Goal: Information Seeking & Learning: Learn about a topic

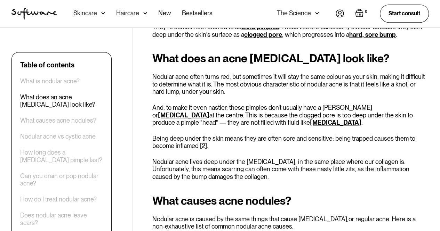
scroll to position [379, 0]
click at [272, 73] on p "Nodular acne often turns red, but sometimes it will stay the same colour as you…" at bounding box center [290, 84] width 277 height 23
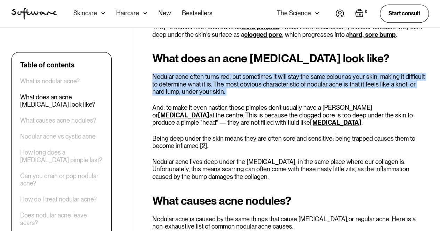
click at [272, 73] on p "Nodular acne often turns red, but sometimes it will stay the same colour as you…" at bounding box center [290, 84] width 277 height 23
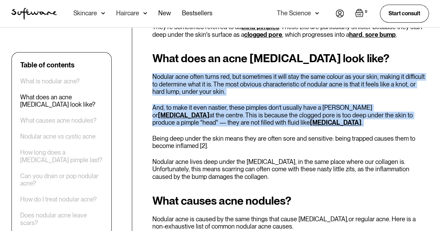
drag, startPoint x: 272, startPoint y: 73, endPoint x: 268, endPoint y: 99, distance: 26.8
click at [268, 99] on div "What does an acne [MEDICAL_DATA] look like? Nodular acne often turns red, but s…" at bounding box center [290, 116] width 277 height 129
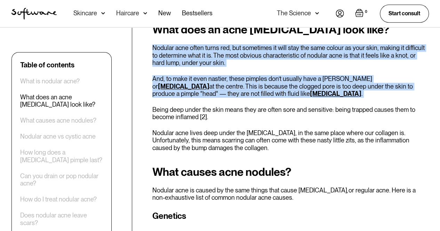
scroll to position [413, 0]
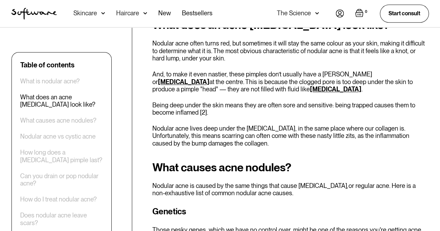
click at [268, 102] on p "Being deep under the skin means they are often sore and sensitive: being trappe…" at bounding box center [290, 109] width 277 height 15
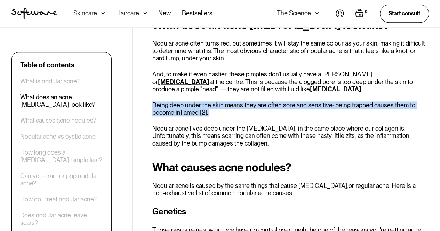
click at [268, 102] on p "Being deep under the skin means they are often sore and sensitive: being trappe…" at bounding box center [290, 109] width 277 height 15
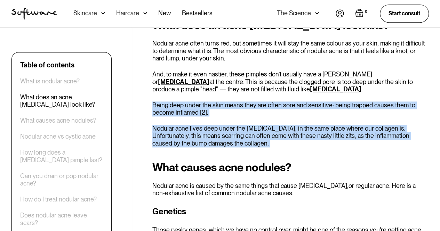
drag, startPoint x: 268, startPoint y: 99, endPoint x: 264, endPoint y: 126, distance: 27.0
click at [264, 126] on div "What does an acne [MEDICAL_DATA] look like? Nodular acne often turns red, but s…" at bounding box center [290, 83] width 277 height 129
click at [264, 126] on p "Nodular acne lives deep under the [MEDICAL_DATA], in the same place where our c…" at bounding box center [290, 136] width 277 height 23
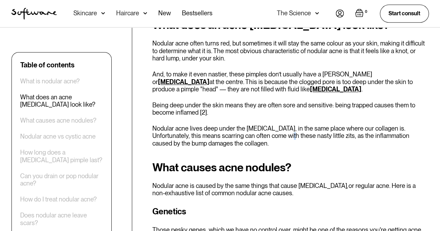
click at [264, 126] on p "Nodular acne lives deep under the [MEDICAL_DATA], in the same place where our c…" at bounding box center [290, 136] width 277 height 23
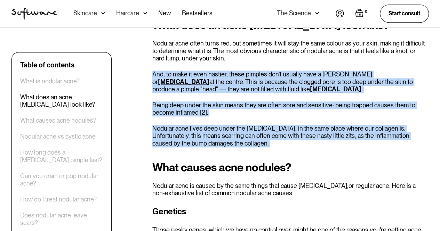
drag, startPoint x: 264, startPoint y: 126, endPoint x: 288, endPoint y: 73, distance: 58.1
click at [288, 73] on div "What does an acne [MEDICAL_DATA] look like? Nodular acne often turns red, but s…" at bounding box center [290, 83] width 277 height 129
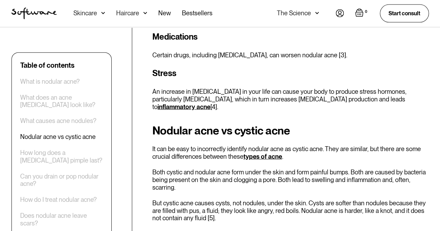
scroll to position [780, 0]
click at [288, 88] on p "An increase in [MEDICAL_DATA] in your life can cause your body to produce stres…" at bounding box center [290, 99] width 277 height 23
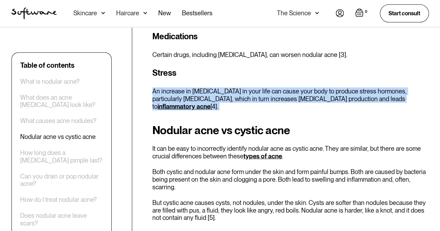
click at [288, 88] on p "An increase in [MEDICAL_DATA] in your life can cause your body to produce stres…" at bounding box center [290, 99] width 277 height 23
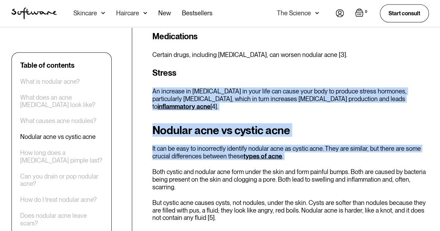
drag, startPoint x: 288, startPoint y: 73, endPoint x: 316, endPoint y: 128, distance: 61.3
click at [316, 145] on p "It can be easy to incorrectly identify nodular acne as cystic acne. They are si…" at bounding box center [290, 152] width 277 height 15
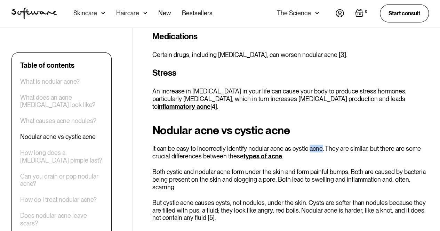
click at [316, 145] on p "It can be easy to incorrectly identify nodular acne as cystic acne. They are si…" at bounding box center [290, 152] width 277 height 15
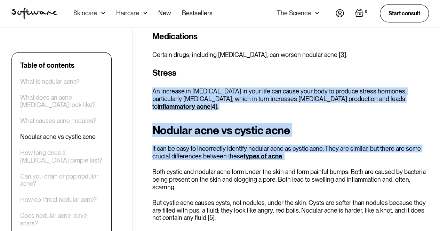
drag, startPoint x: 316, startPoint y: 128, endPoint x: 290, endPoint y: 65, distance: 67.8
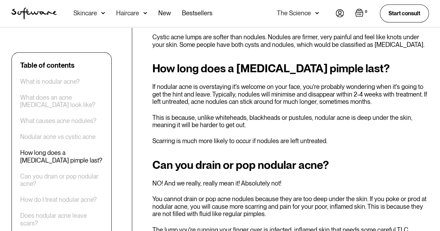
scroll to position [977, 0]
click at [290, 83] on p "If nodular acne is overstaying it's welcome on your face, you're probably wonde…" at bounding box center [290, 94] width 277 height 23
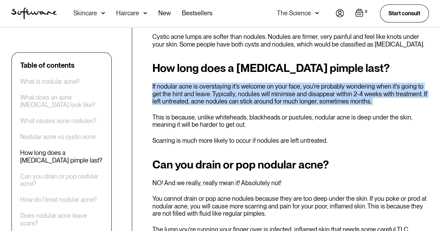
click at [290, 83] on p "If nodular acne is overstaying it's welcome on your face, you're probably wonde…" at bounding box center [290, 94] width 277 height 23
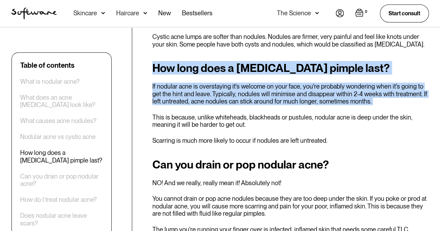
drag, startPoint x: 290, startPoint y: 65, endPoint x: 286, endPoint y: 50, distance: 15.5
click at [286, 62] on div "How long does a [MEDICAL_DATA] pimple last? If nodular acne is overstaying it's…" at bounding box center [290, 103] width 277 height 83
click at [286, 62] on h2 "How long does a [MEDICAL_DATA] pimple last?" at bounding box center [290, 68] width 277 height 13
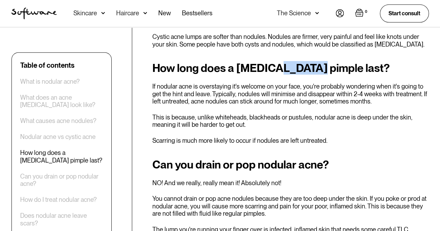
click at [286, 62] on h2 "How long does a [MEDICAL_DATA] pimple last?" at bounding box center [290, 68] width 277 height 13
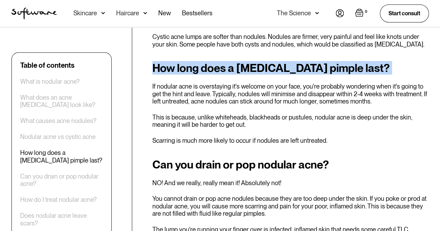
click at [286, 62] on h2 "How long does a [MEDICAL_DATA] pimple last?" at bounding box center [290, 68] width 277 height 13
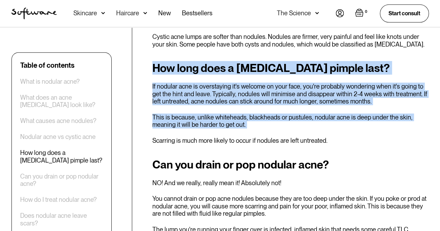
drag, startPoint x: 286, startPoint y: 50, endPoint x: 291, endPoint y: 94, distance: 44.1
click at [291, 94] on div "How long does a [MEDICAL_DATA] pimple last? If nodular acne is overstaying it's…" at bounding box center [290, 103] width 277 height 83
click at [291, 114] on p "This is because, unlike whiteheads, blackheads or pustules, nodular acne is dee…" at bounding box center [290, 121] width 277 height 15
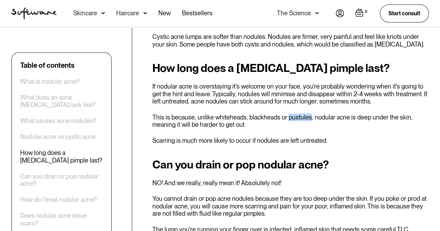
click at [291, 114] on p "This is because, unlike whiteheads, blackheads or pustules, nodular acne is dee…" at bounding box center [290, 121] width 277 height 15
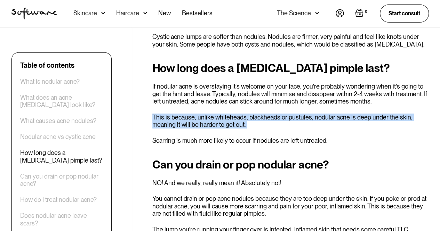
click at [291, 114] on p "This is because, unlike whiteheads, blackheads or pustules, nodular acne is dee…" at bounding box center [290, 121] width 277 height 15
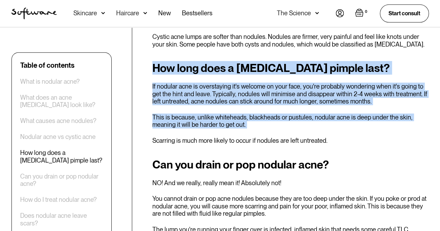
drag, startPoint x: 291, startPoint y: 94, endPoint x: 282, endPoint y: 46, distance: 48.9
click at [282, 62] on div "How long does a [MEDICAL_DATA] pimple last? If nodular acne is overstaying it's…" at bounding box center [290, 103] width 277 height 83
click at [282, 62] on h2 "How long does a [MEDICAL_DATA] pimple last?" at bounding box center [290, 68] width 277 height 13
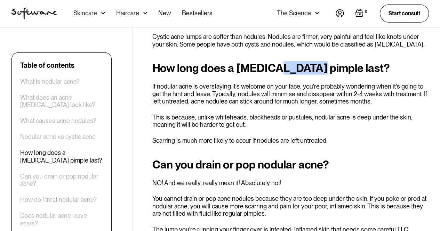
click at [282, 62] on h2 "How long does a [MEDICAL_DATA] pimple last?" at bounding box center [290, 68] width 277 height 13
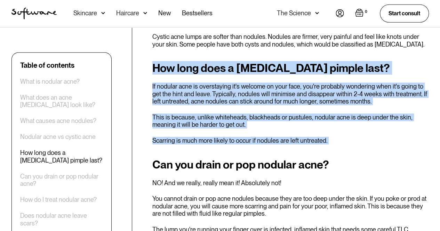
drag, startPoint x: 282, startPoint y: 46, endPoint x: 292, endPoint y: 112, distance: 67.6
click at [292, 112] on div "How long does a [MEDICAL_DATA] pimple last? If nodular acne is overstaying it's…" at bounding box center [290, 103] width 277 height 83
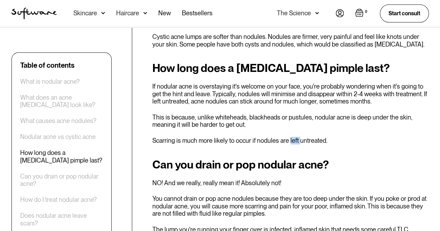
click at [292, 112] on div "How long does a [MEDICAL_DATA] pimple last? If nodular acne is overstaying it's…" at bounding box center [290, 103] width 277 height 83
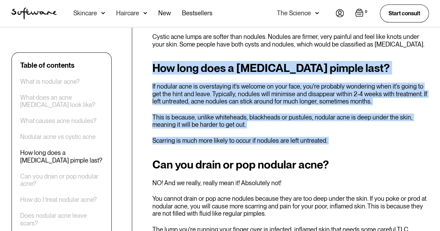
drag, startPoint x: 292, startPoint y: 112, endPoint x: 291, endPoint y: 50, distance: 62.6
click at [291, 62] on div "How long does a [MEDICAL_DATA] pimple last? If nodular acne is overstaying it's…" at bounding box center [290, 103] width 277 height 83
click at [291, 62] on h2 "How long does a [MEDICAL_DATA] pimple last?" at bounding box center [290, 68] width 277 height 13
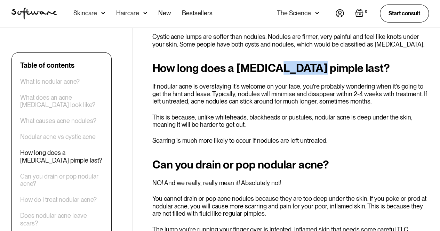
click at [291, 62] on h2 "How long does a [MEDICAL_DATA] pimple last?" at bounding box center [290, 68] width 277 height 13
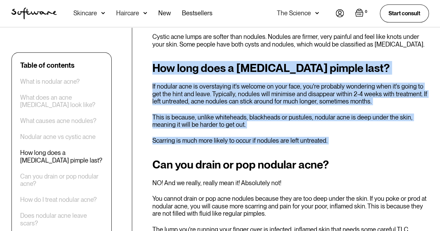
drag, startPoint x: 291, startPoint y: 50, endPoint x: 290, endPoint y: 119, distance: 68.9
click at [290, 119] on div "How long does a [MEDICAL_DATA] pimple last? If nodular acne is overstaying it's…" at bounding box center [290, 103] width 277 height 83
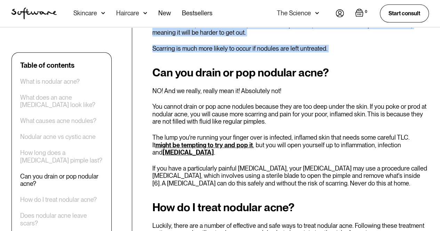
scroll to position [1070, 0]
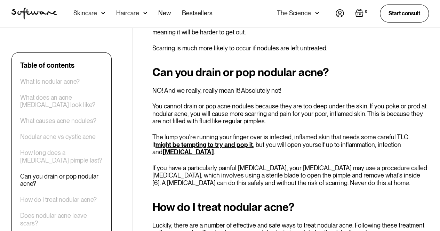
click at [290, 134] on p "The lump you're running your finger over is infected, inflamed skin that needs …" at bounding box center [290, 145] width 277 height 23
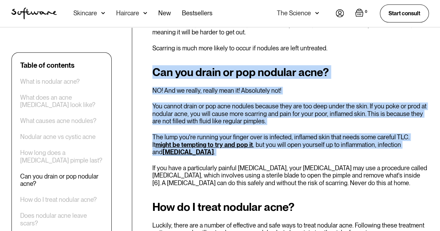
drag, startPoint x: 290, startPoint y: 119, endPoint x: 286, endPoint y: 28, distance: 90.9
click at [286, 28] on div "Have you ever run a finger over your skin and noticed it's without a "head" and…" at bounding box center [290, 51] width 277 height 1693
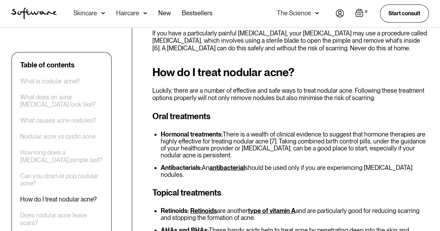
scroll to position [1206, 0]
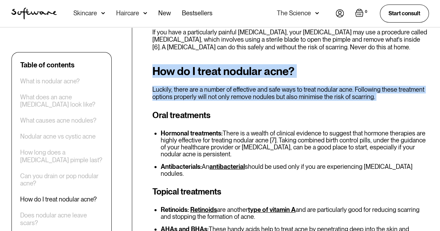
drag, startPoint x: 279, startPoint y: 48, endPoint x: 276, endPoint y: 44, distance: 4.9
click at [276, 65] on h2 "How do I treat nodular acne?" at bounding box center [290, 71] width 277 height 13
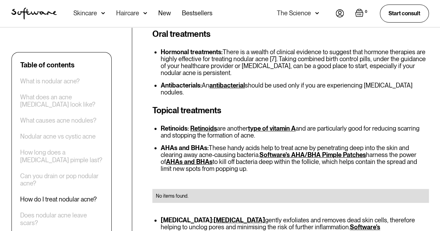
scroll to position [1288, 0]
click at [276, 48] on li "Hormonal treatments: There is a wealth of clinical evidence to suggest that hor…" at bounding box center [295, 62] width 268 height 28
drag, startPoint x: 276, startPoint y: 44, endPoint x: 313, endPoint y: 97, distance: 64.7
click at [313, 97] on div "How do I treat nodular acne? Luckily, there are a number of effective and safe …" at bounding box center [290, 170] width 277 height 375
click at [313, 125] on li "Retinoids: Retinoids are another type of vitamin A and are particularly good fo…" at bounding box center [295, 132] width 268 height 14
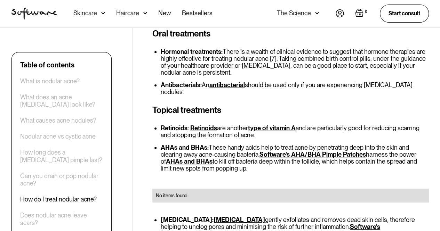
click at [313, 125] on li "Retinoids: Retinoids are another type of vitamin A and are particularly good fo…" at bounding box center [295, 132] width 268 height 14
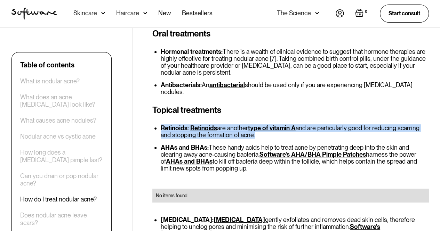
click at [313, 125] on li "Retinoids: Retinoids are another type of vitamin A and are particularly good fo…" at bounding box center [295, 132] width 268 height 14
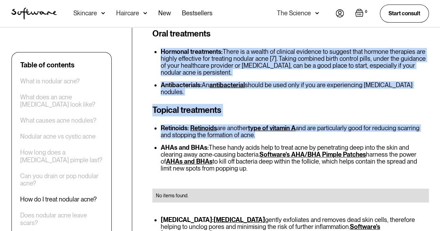
drag, startPoint x: 313, startPoint y: 97, endPoint x: 309, endPoint y: 39, distance: 58.2
click at [309, 39] on div "How do I treat nodular acne? Luckily, there are a number of effective and safe …" at bounding box center [290, 170] width 277 height 375
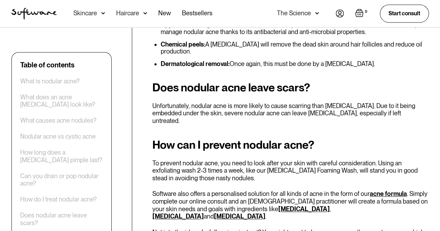
scroll to position [1580, 0]
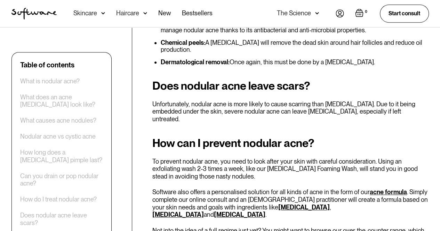
click at [309, 80] on h2 "Does nodular acne leave scars?" at bounding box center [290, 86] width 277 height 13
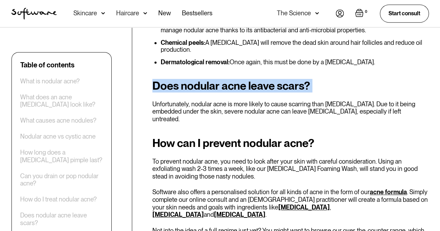
click at [309, 80] on h2 "Does nodular acne leave scars?" at bounding box center [290, 86] width 277 height 13
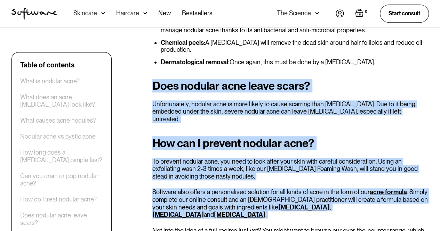
drag, startPoint x: 309, startPoint y: 39, endPoint x: 294, endPoint y: 133, distance: 94.8
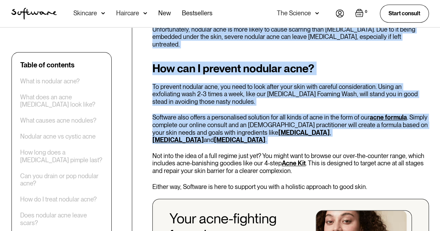
scroll to position [1656, 0]
